Goal: Information Seeking & Learning: Learn about a topic

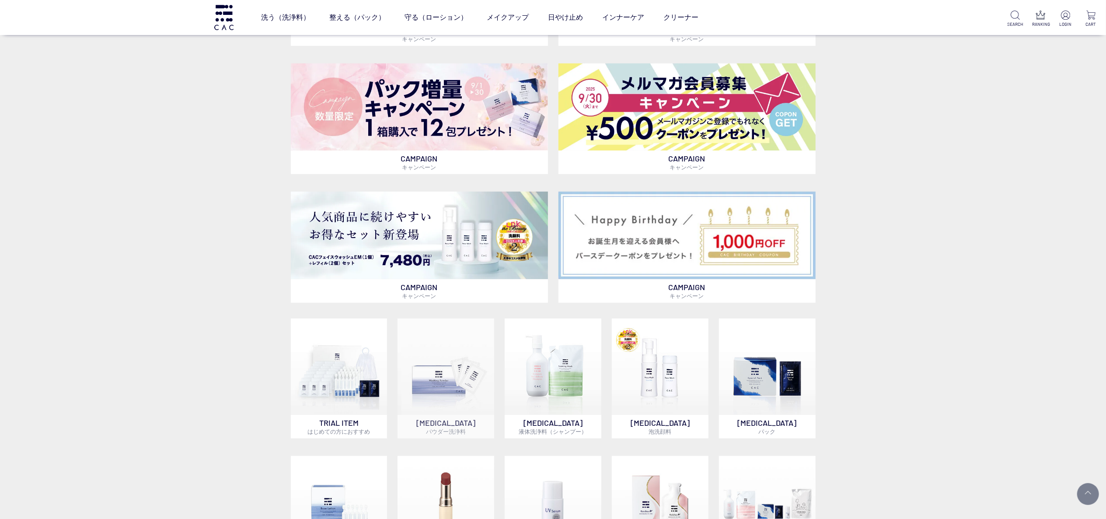
scroll to position [612, 0]
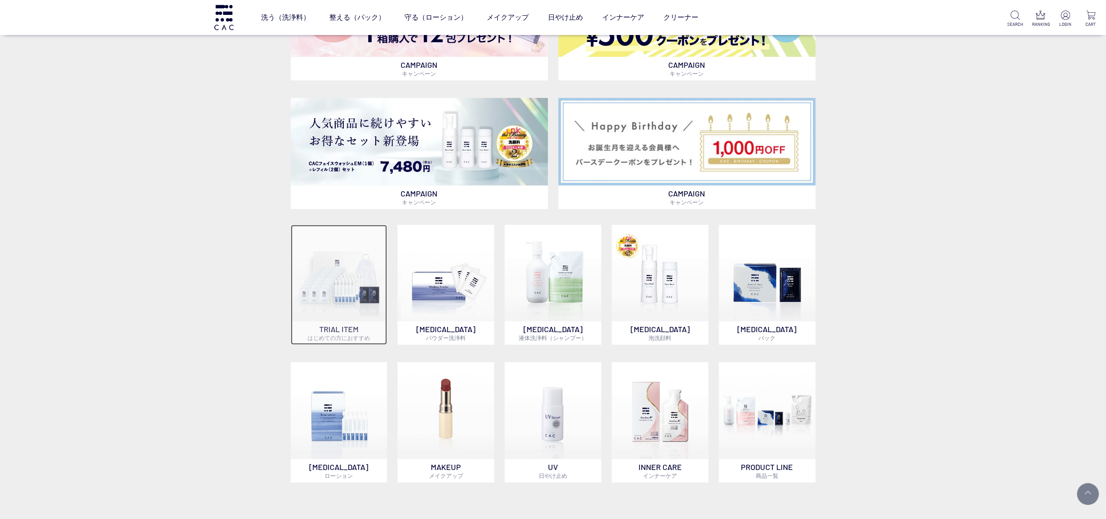
click at [342, 313] on img at bounding box center [339, 273] width 97 height 97
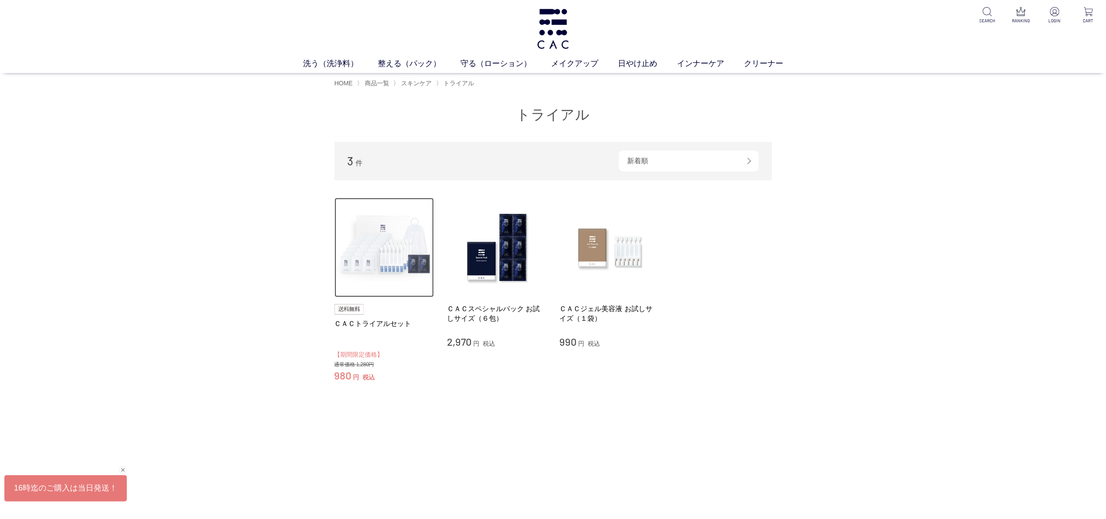
click at [396, 239] on img at bounding box center [385, 248] width 100 height 100
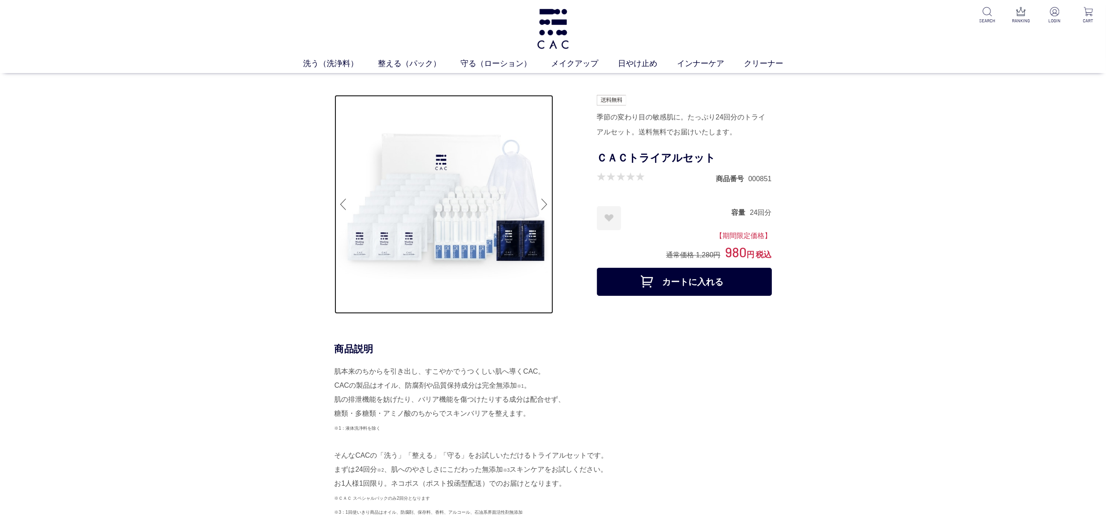
click at [431, 234] on img at bounding box center [444, 204] width 219 height 219
click at [530, 211] on img at bounding box center [444, 204] width 219 height 219
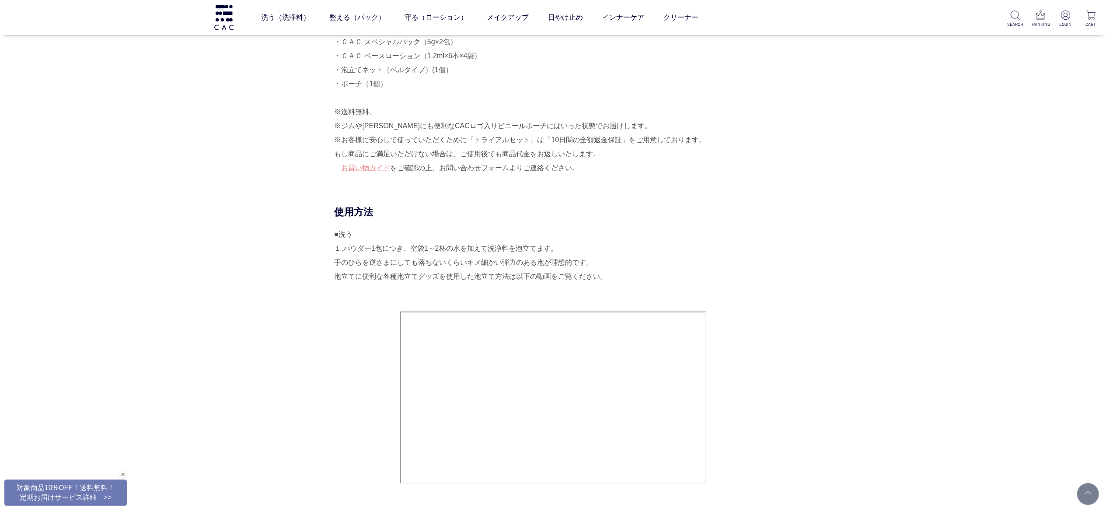
scroll to position [437, 0]
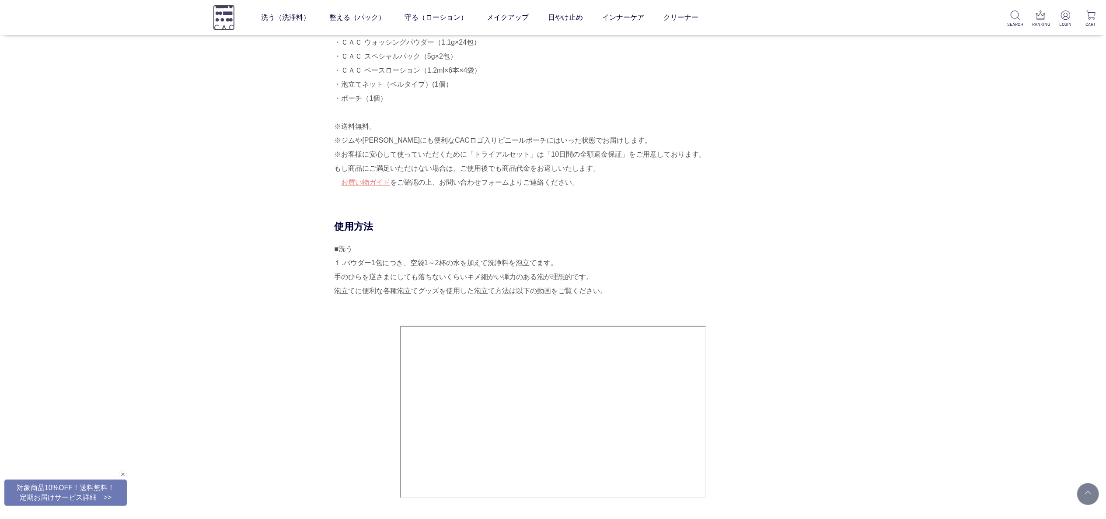
click at [234, 24] on img at bounding box center [224, 17] width 22 height 25
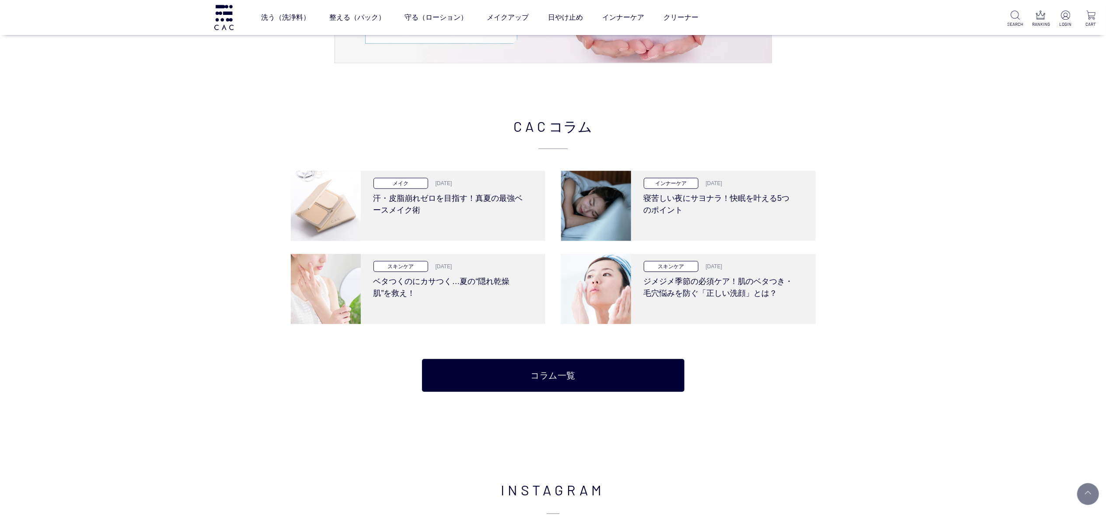
scroll to position [1809, 0]
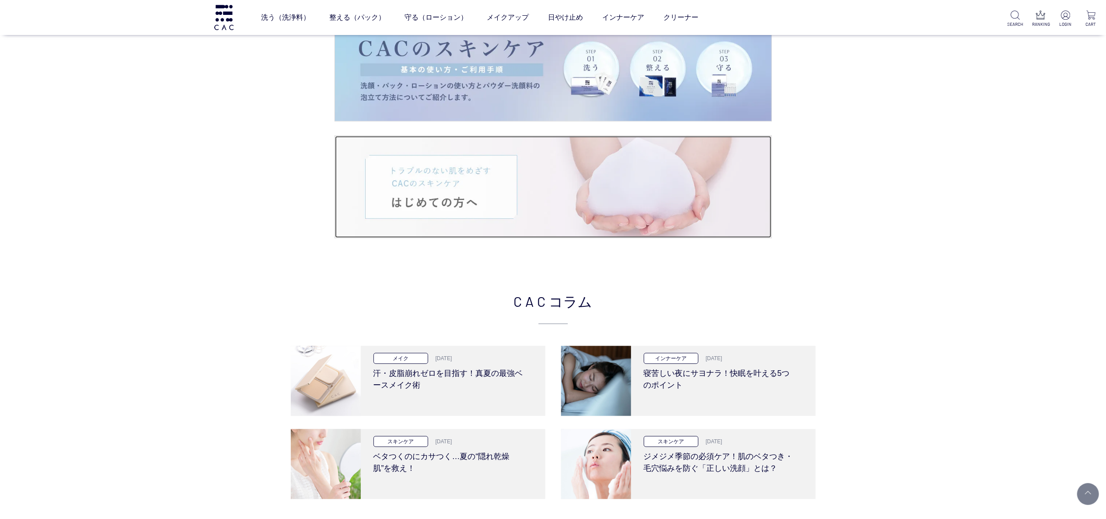
click at [543, 223] on img at bounding box center [553, 187] width 437 height 102
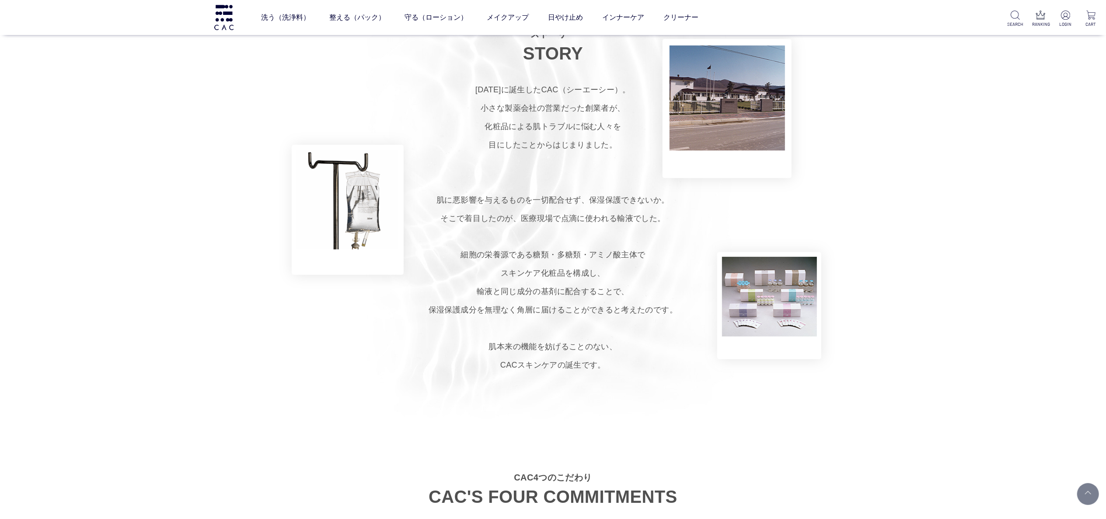
scroll to position [350, 0]
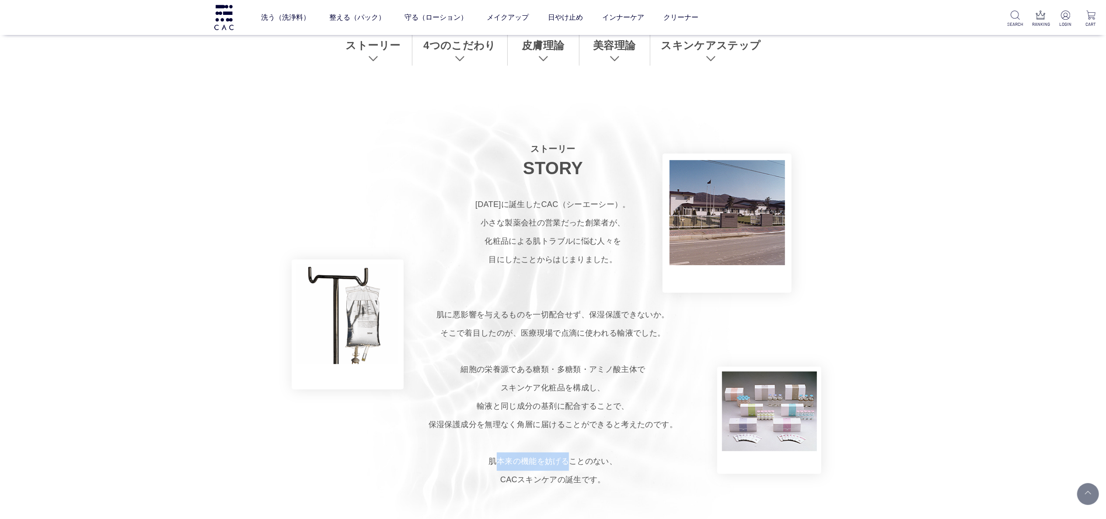
drag, startPoint x: 494, startPoint y: 457, endPoint x: 566, endPoint y: 458, distance: 71.3
click at [566, 458] on p "1979年に誕生したCAC（シーエーシー）。 小さな製薬会社の営業だった創業者が、 化粧品による肌トラブルに悩む人々を 目にしたことからはじまりました。 肌に…" at bounding box center [553, 343] width 1106 height 294
copy p "肌本来の機能を妨げ"
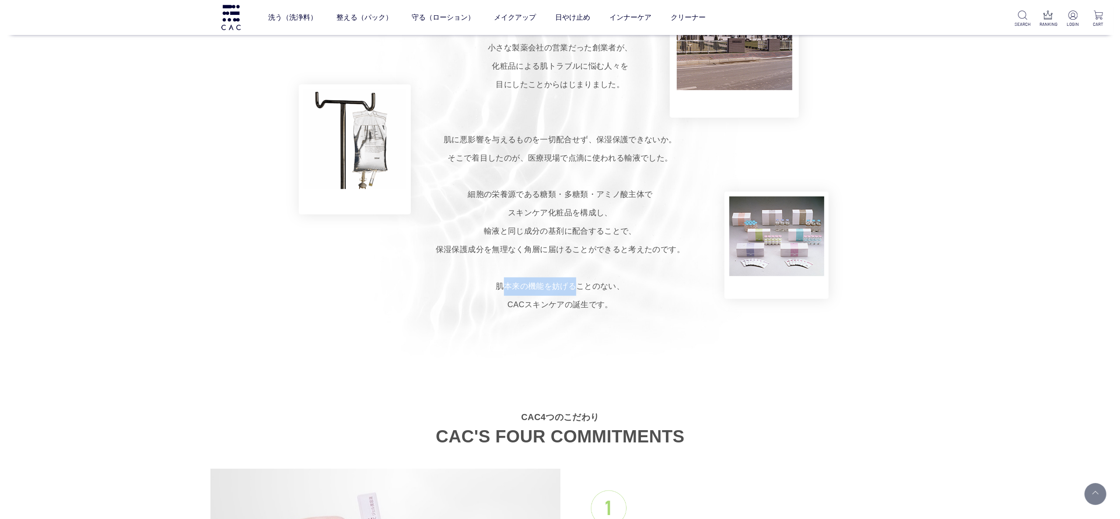
scroll to position [0, 0]
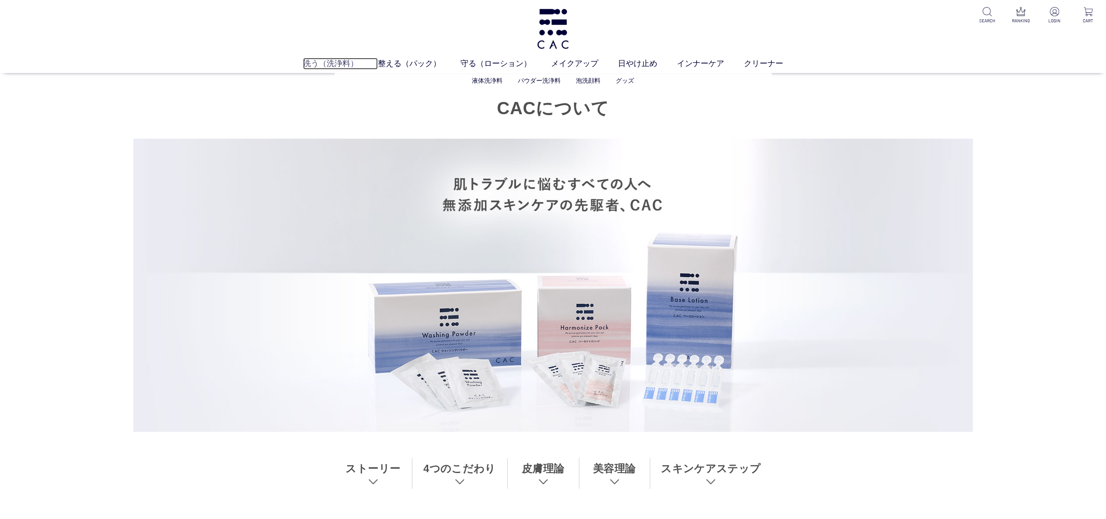
click at [348, 66] on link "洗う（洗浄料）" at bounding box center [340, 64] width 75 height 12
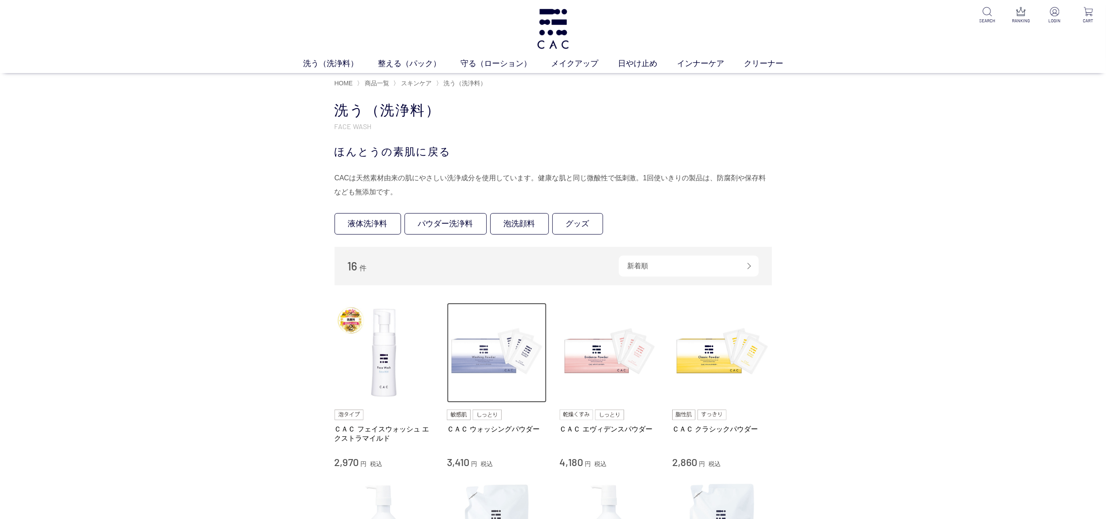
click at [483, 364] on img at bounding box center [497, 353] width 100 height 100
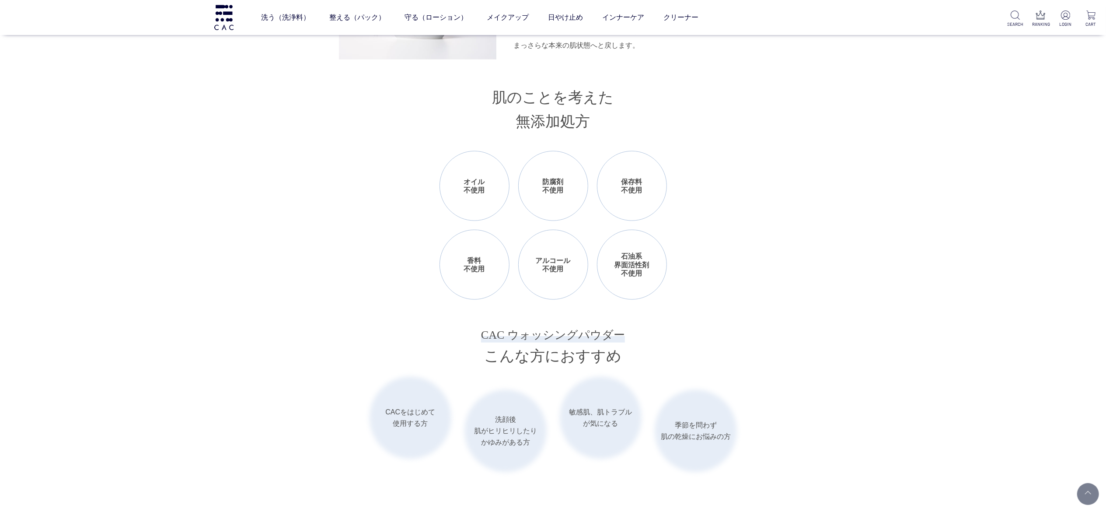
scroll to position [1050, 0]
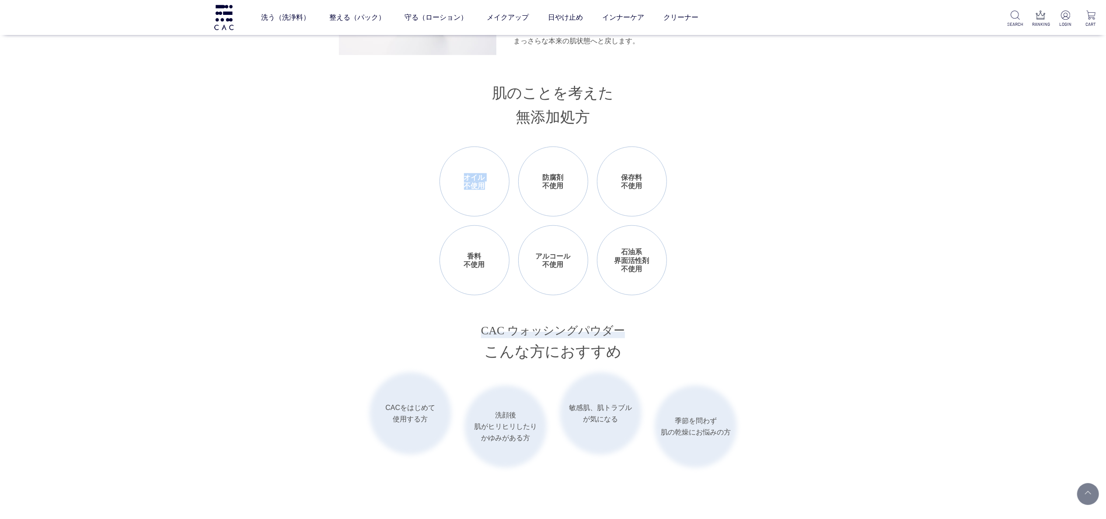
drag, startPoint x: 464, startPoint y: 176, endPoint x: 493, endPoint y: 189, distance: 31.1
click at [493, 189] on li "オイル 不使用" at bounding box center [475, 182] width 70 height 70
copy li "オイル 不使用"
drag, startPoint x: 535, startPoint y: 175, endPoint x: 569, endPoint y: 189, distance: 36.1
click at [569, 189] on li "防腐剤 不使用" at bounding box center [553, 182] width 70 height 70
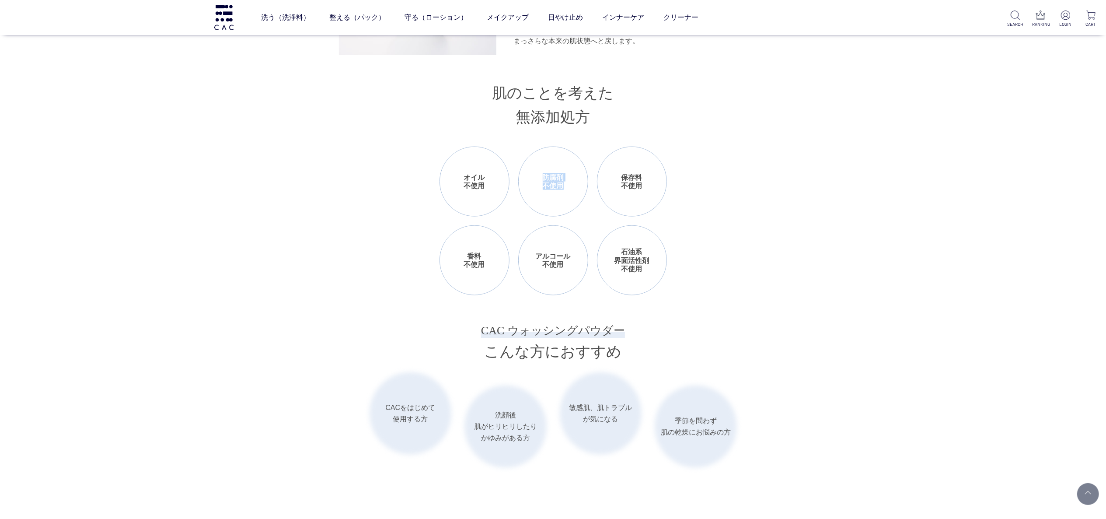
copy li "防腐剤 不使用"
drag, startPoint x: 620, startPoint y: 171, endPoint x: 640, endPoint y: 178, distance: 20.3
click at [640, 178] on li "保存料 不使用" at bounding box center [632, 182] width 70 height 70
copy li "保存料"
drag, startPoint x: 468, startPoint y: 259, endPoint x: 486, endPoint y: 255, distance: 18.4
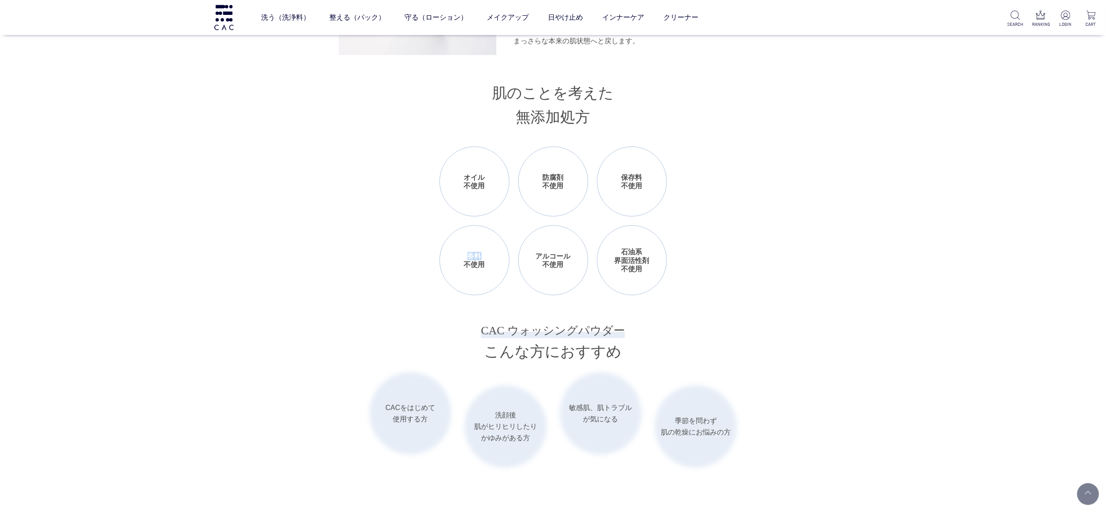
click at [486, 255] on li "香料 不使用" at bounding box center [475, 260] width 70 height 70
copy li "香料"
drag, startPoint x: 534, startPoint y: 255, endPoint x: 587, endPoint y: 262, distance: 53.0
click at [587, 262] on li "アルコール 不使用" at bounding box center [553, 260] width 70 height 70
click at [549, 278] on li "アルコール 不使用" at bounding box center [553, 260] width 70 height 70
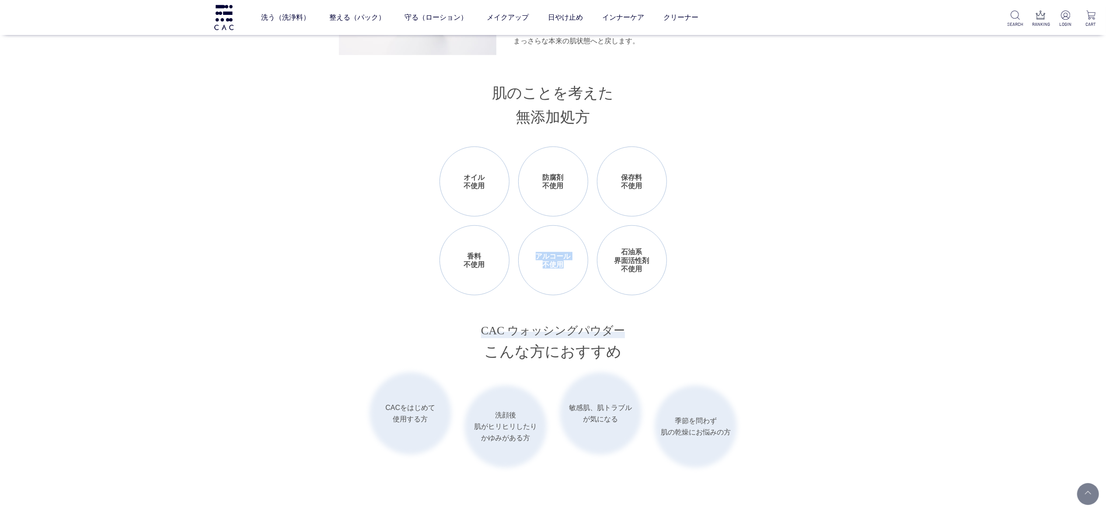
click at [538, 253] on li "アルコール 不使用" at bounding box center [553, 260] width 70 height 70
drag, startPoint x: 536, startPoint y: 257, endPoint x: 573, endPoint y: 255, distance: 37.3
click at [573, 255] on li "アルコール 不使用" at bounding box center [553, 260] width 70 height 70
copy li "アルコール"
drag, startPoint x: 622, startPoint y: 250, endPoint x: 660, endPoint y: 262, distance: 39.6
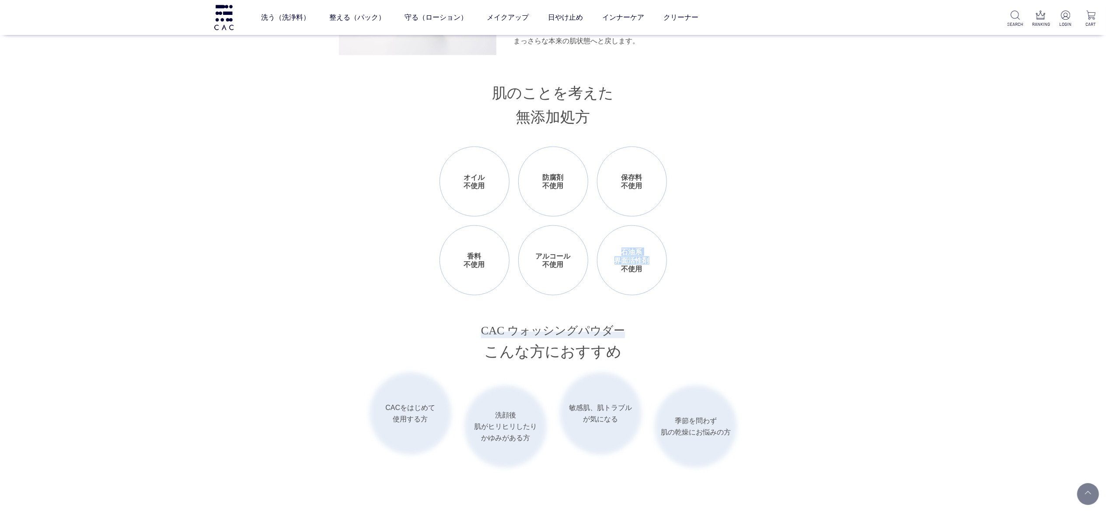
click at [660, 260] on li "石油系 界面活性剤 不使用" at bounding box center [632, 260] width 70 height 70
copy li "石油系 界面活性剤"
